Goal: Task Accomplishment & Management: Manage account settings

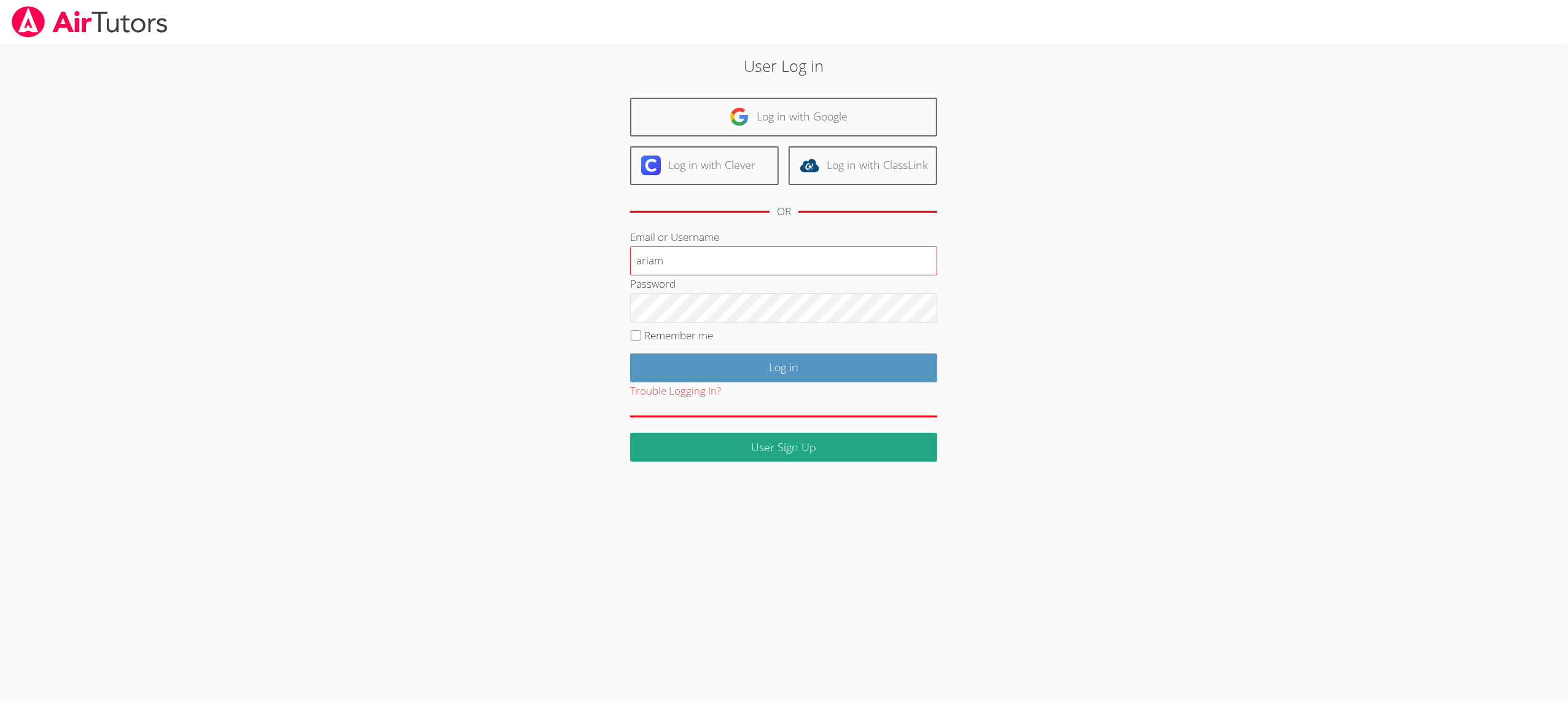
type input "ariam"
click at [669, 372] on input "Log in" at bounding box center [784, 367] width 307 height 28
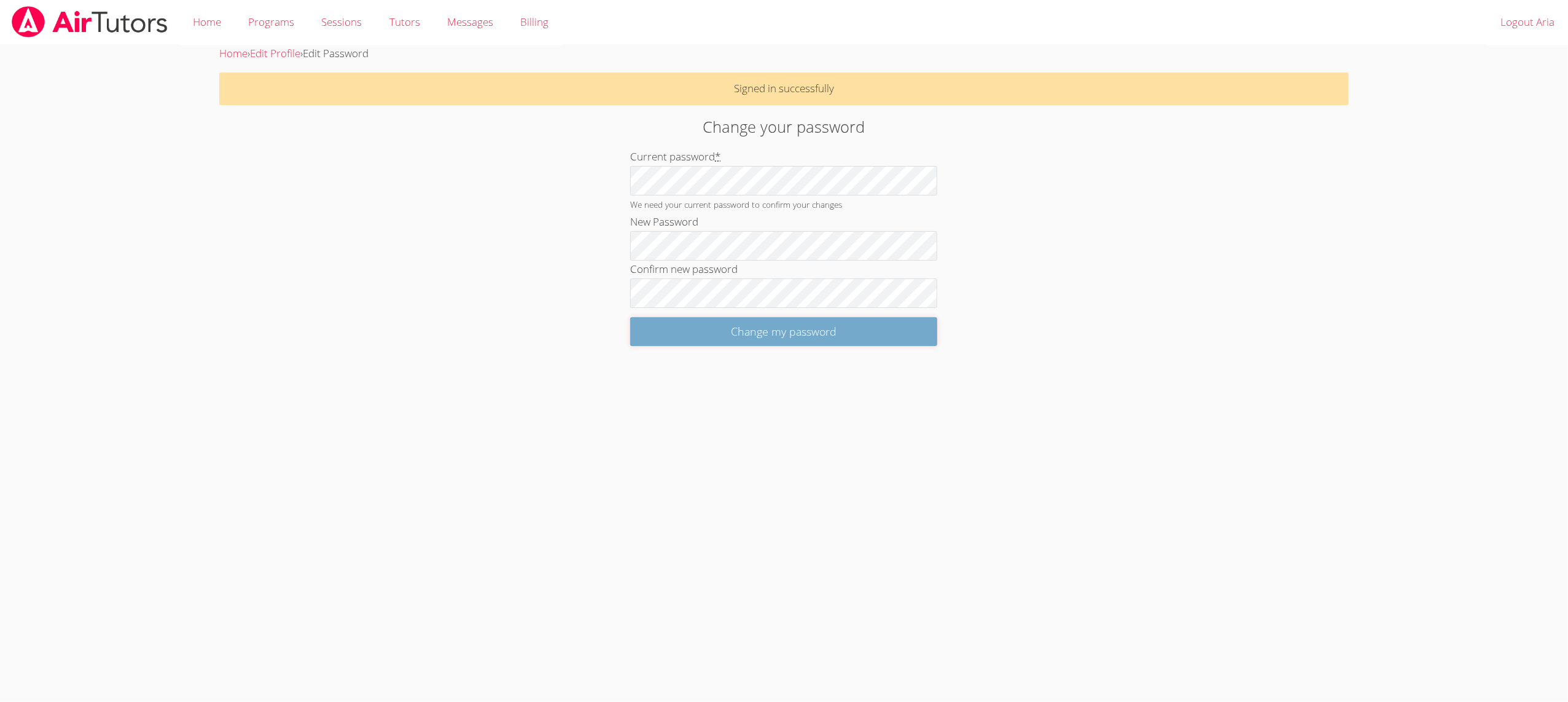
click at [686, 327] on input "Change my password" at bounding box center [784, 331] width 307 height 28
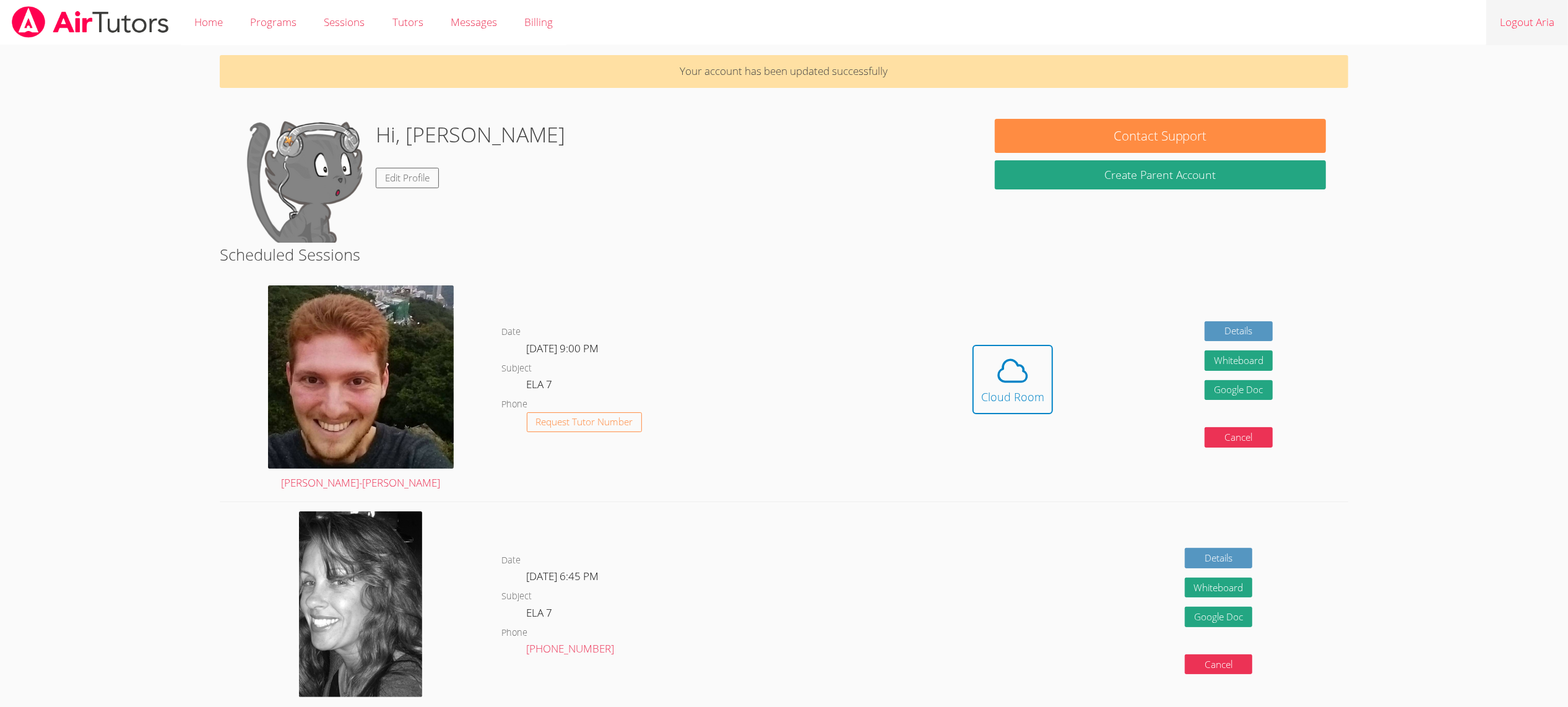
click at [1513, 27] on link "Logout Aria" at bounding box center [1527, 22] width 82 height 45
